Goal: Find specific page/section: Find specific page/section

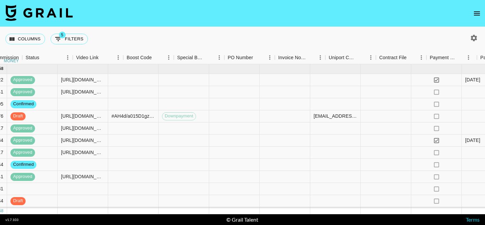
scroll to position [0, 944]
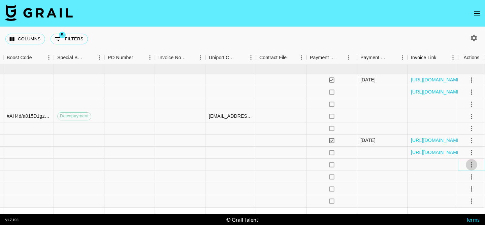
click at [469, 163] on icon "select merge strategy" at bounding box center [471, 165] width 8 height 8
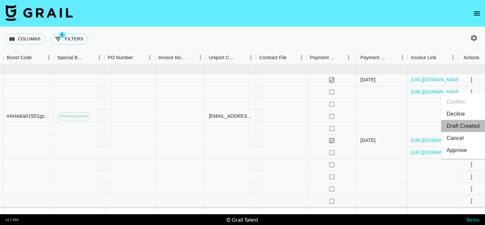
click at [458, 124] on li "Draft Created" at bounding box center [463, 126] width 44 height 12
click at [303, 166] on div at bounding box center [281, 165] width 50 height 12
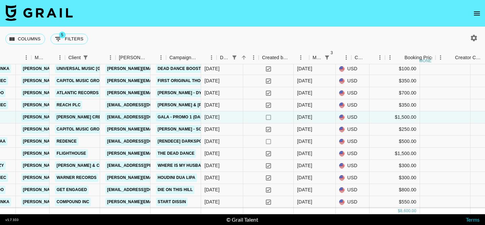
scroll to position [47, 243]
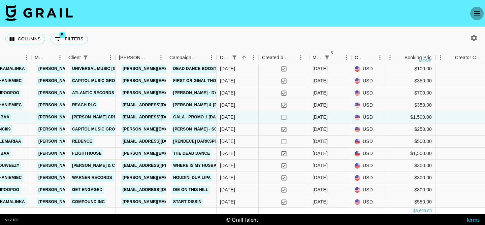
click at [479, 14] on icon "open drawer" at bounding box center [477, 13] width 8 height 8
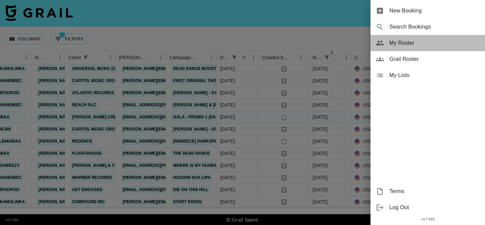
click at [414, 45] on span "My Roster" at bounding box center [434, 43] width 90 height 8
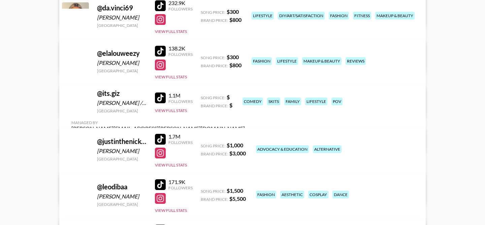
scroll to position [154, 0]
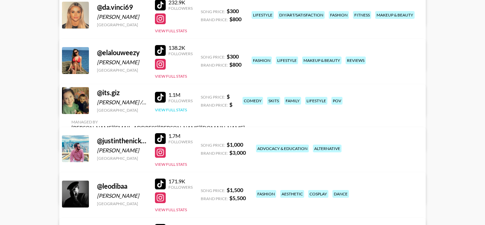
click at [175, 112] on button "View Full Stats" at bounding box center [171, 109] width 32 height 5
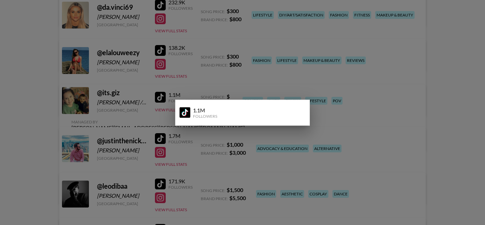
click at [150, 108] on div at bounding box center [242, 112] width 485 height 225
